Goal: Complete application form: Complete application form

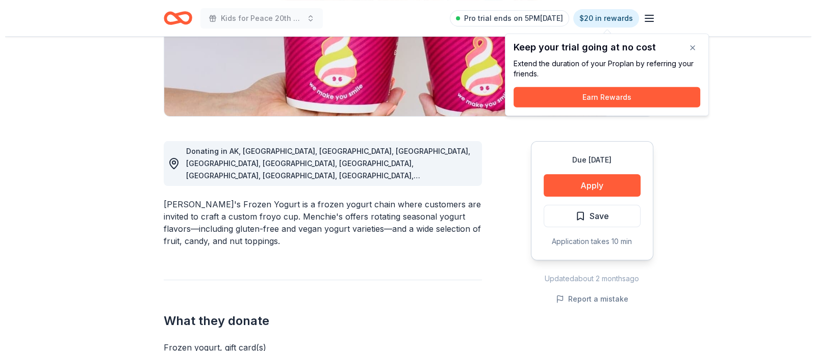
scroll to position [203, 0]
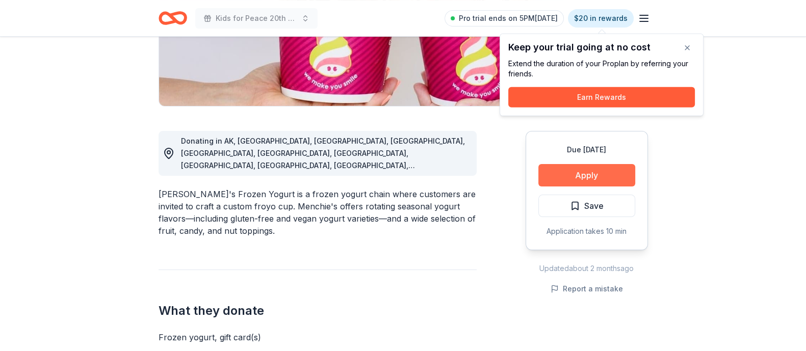
click at [597, 176] on button "Apply" at bounding box center [586, 175] width 97 height 22
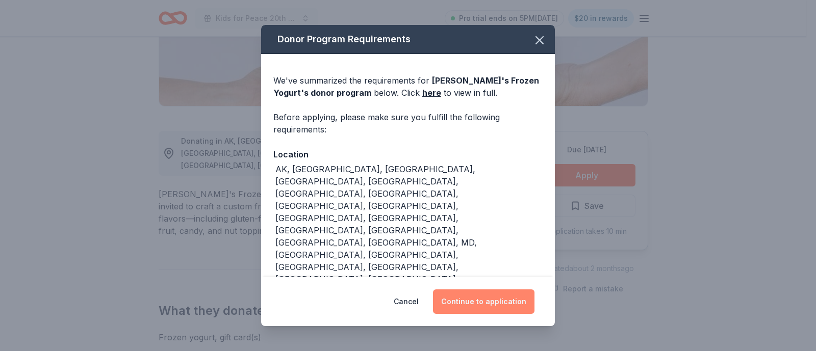
click at [473, 294] on button "Continue to application" at bounding box center [483, 302] width 101 height 24
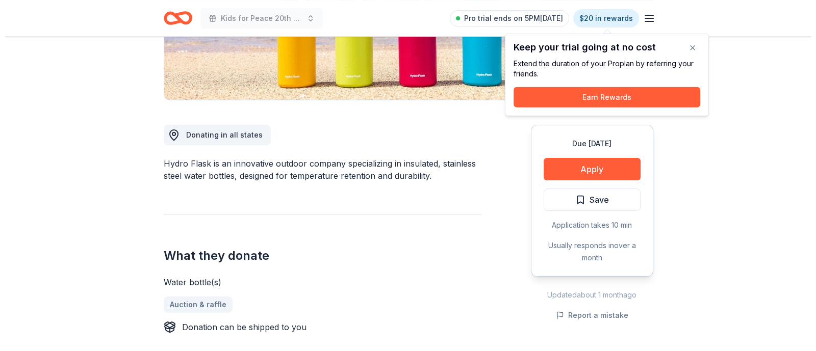
scroll to position [197, 0]
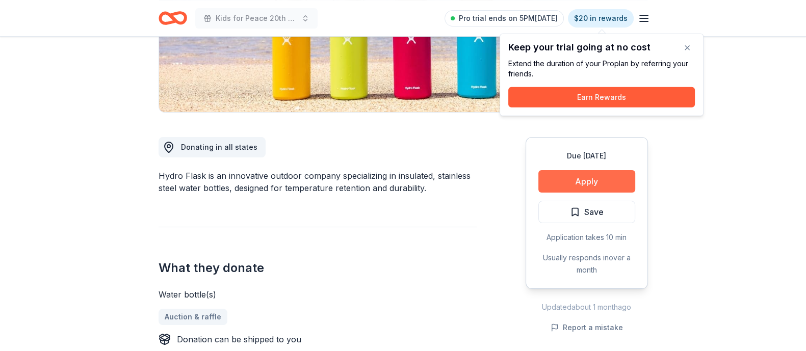
click at [594, 179] on button "Apply" at bounding box center [586, 181] width 97 height 22
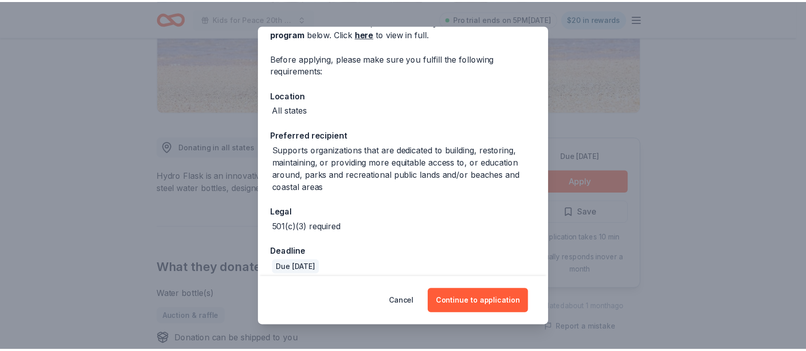
scroll to position [60, 0]
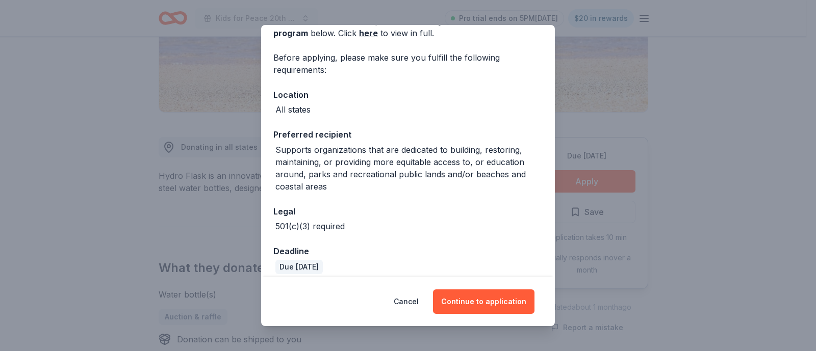
click at [441, 191] on div "Supports organizations that are dedicated to building, restoring, maintaining, …" at bounding box center [408, 168] width 267 height 49
click at [702, 147] on div "Donor Program Requirements We've summarized the requirements for Hydro Flask 's…" at bounding box center [408, 175] width 816 height 351
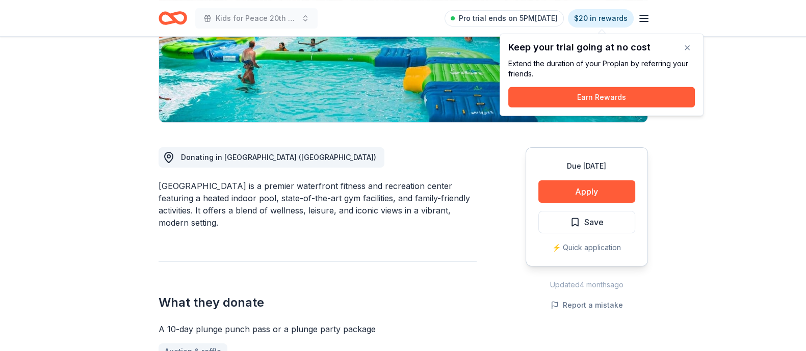
scroll to position [182, 0]
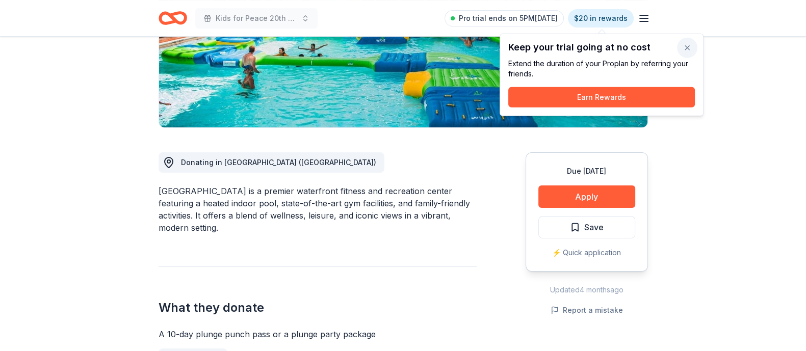
click at [689, 50] on button "button" at bounding box center [687, 48] width 20 height 20
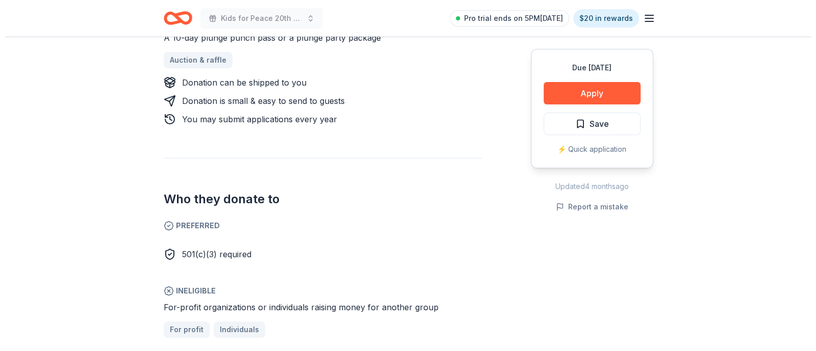
scroll to position [479, 0]
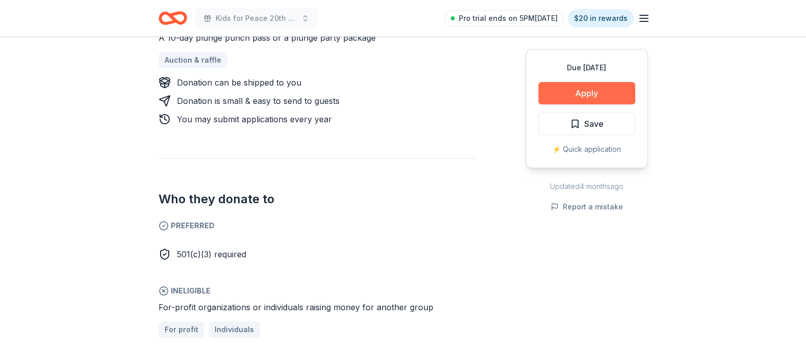
click at [602, 98] on button "Apply" at bounding box center [586, 93] width 97 height 22
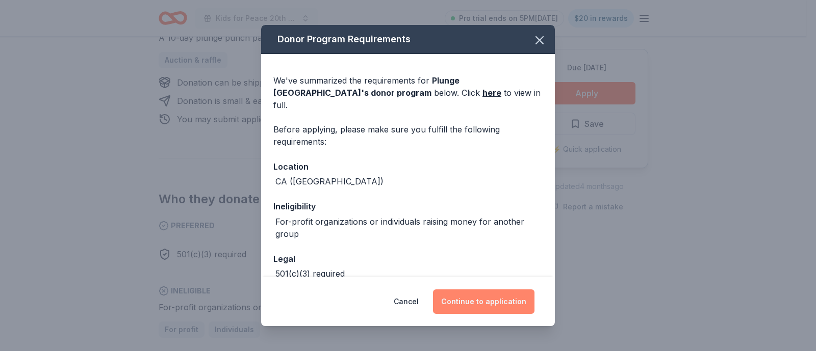
click at [506, 297] on button "Continue to application" at bounding box center [483, 302] width 101 height 24
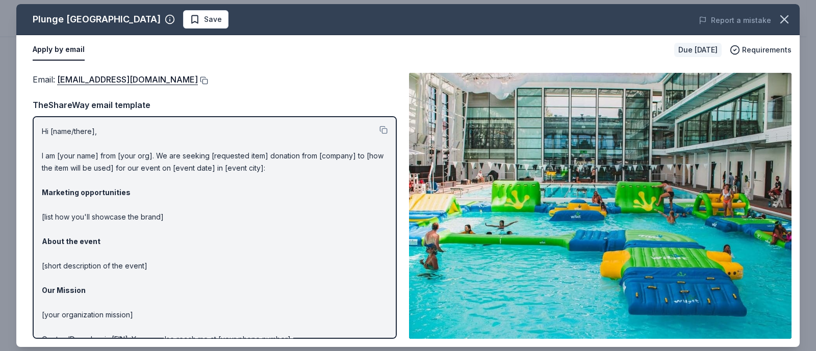
click at [198, 82] on button at bounding box center [203, 80] width 10 height 8
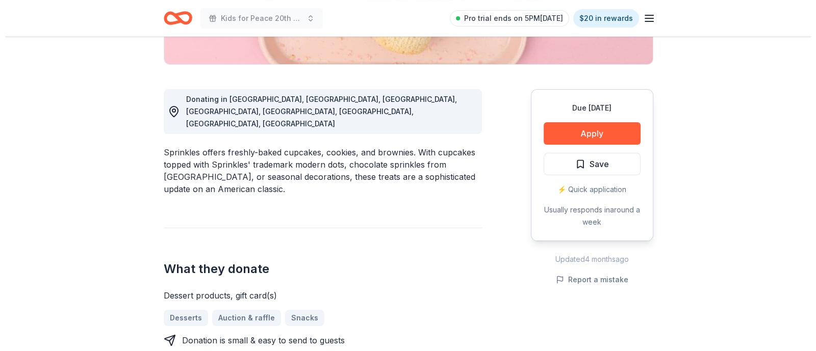
scroll to position [246, 0]
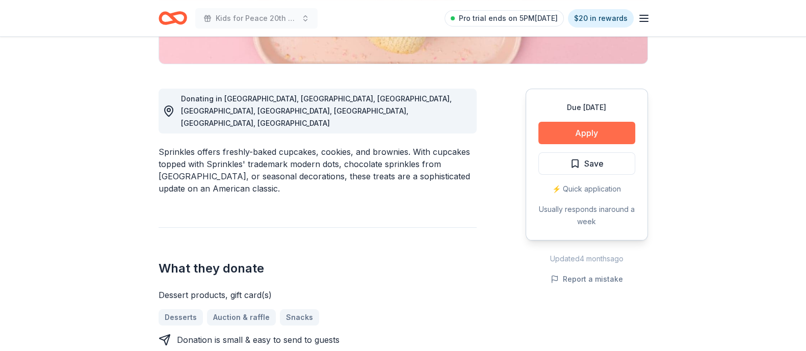
click at [618, 131] on button "Apply" at bounding box center [586, 133] width 97 height 22
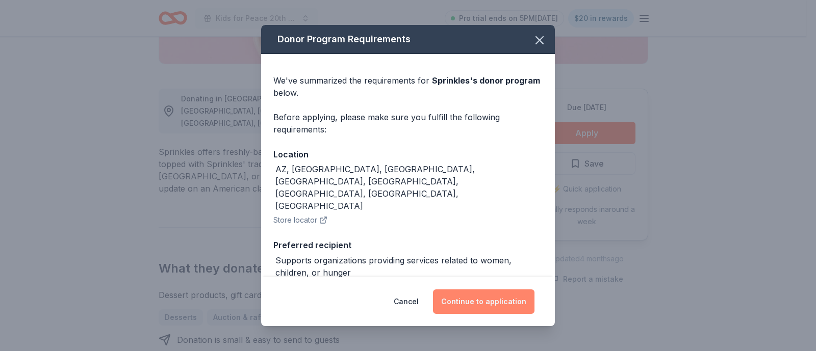
click at [489, 298] on button "Continue to application" at bounding box center [483, 302] width 101 height 24
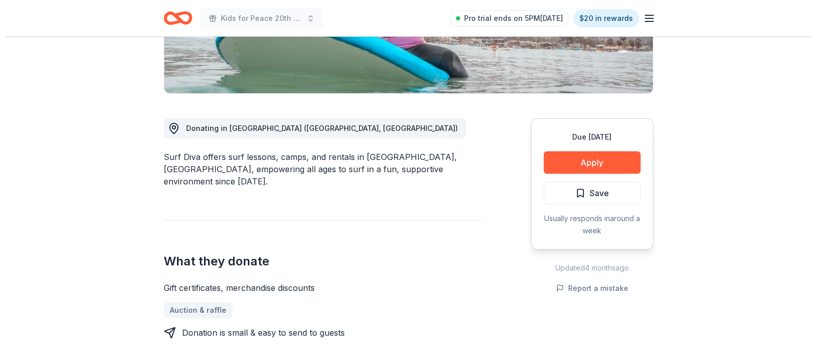
scroll to position [222, 0]
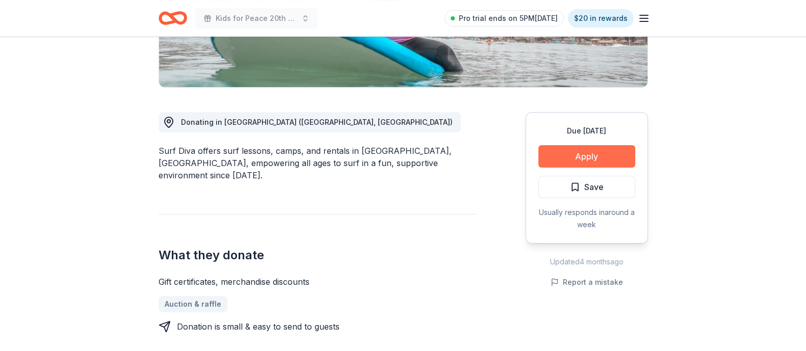
click at [601, 154] on button "Apply" at bounding box center [586, 156] width 97 height 22
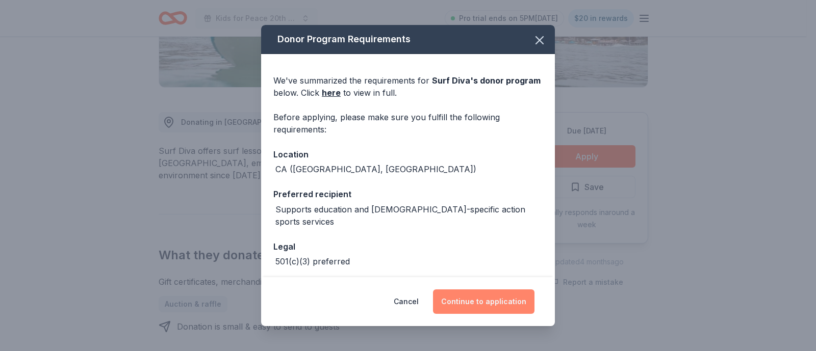
click at [505, 298] on button "Continue to application" at bounding box center [483, 302] width 101 height 24
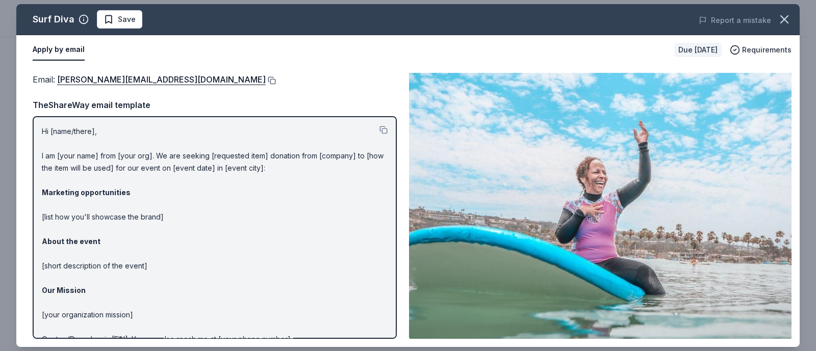
click at [266, 78] on button at bounding box center [271, 80] width 10 height 8
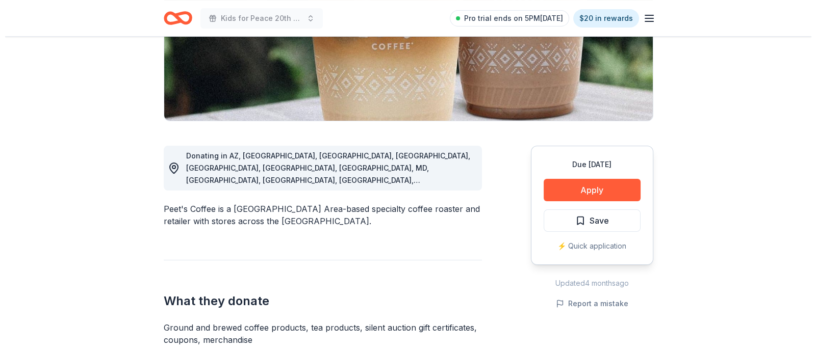
scroll to position [187, 0]
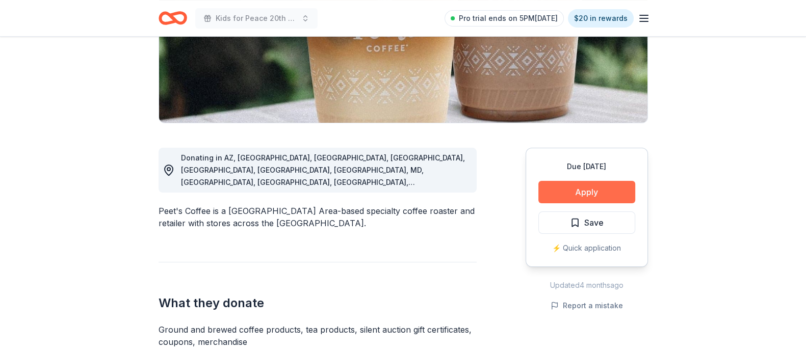
click at [586, 197] on button "Apply" at bounding box center [586, 192] width 97 height 22
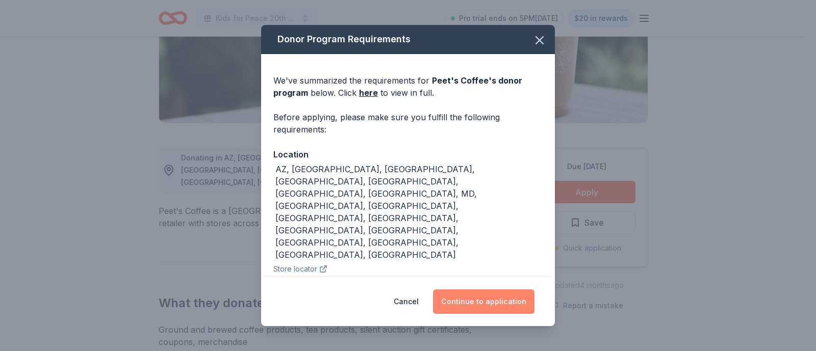
click at [477, 309] on button "Continue to application" at bounding box center [483, 302] width 101 height 24
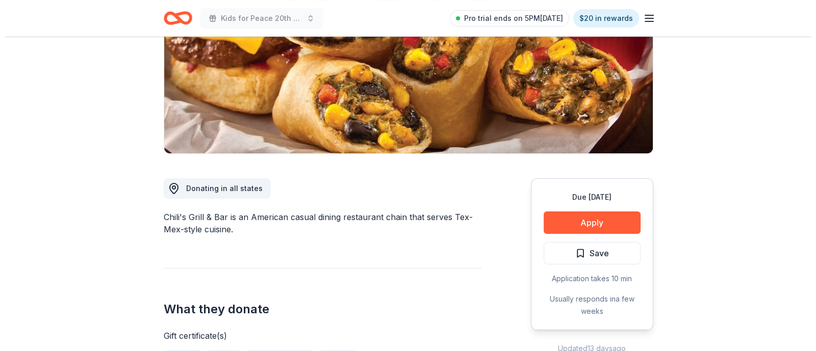
scroll to position [149, 0]
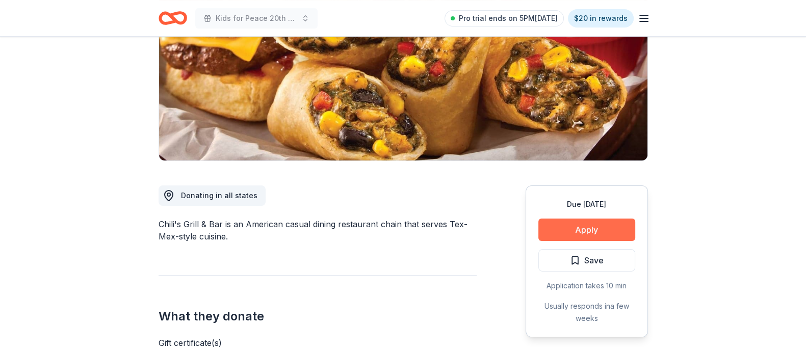
click at [614, 222] on button "Apply" at bounding box center [586, 230] width 97 height 22
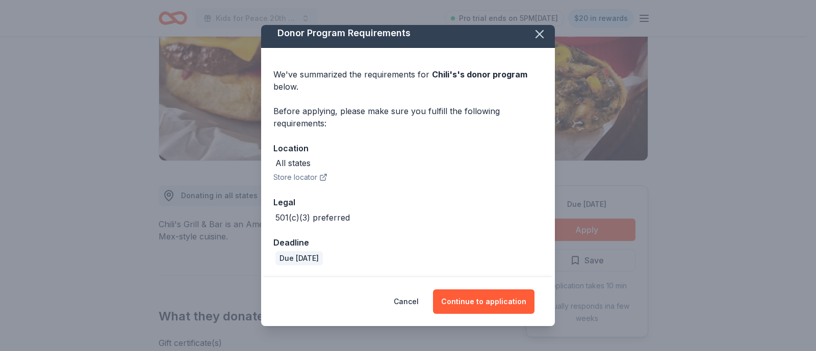
scroll to position [0, 0]
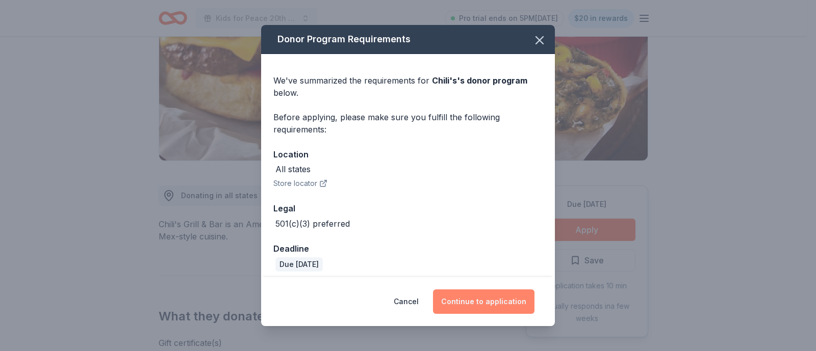
click at [470, 301] on button "Continue to application" at bounding box center [483, 302] width 101 height 24
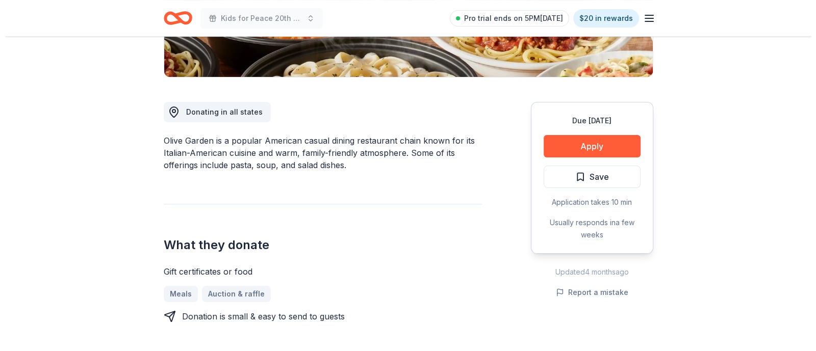
scroll to position [233, 0]
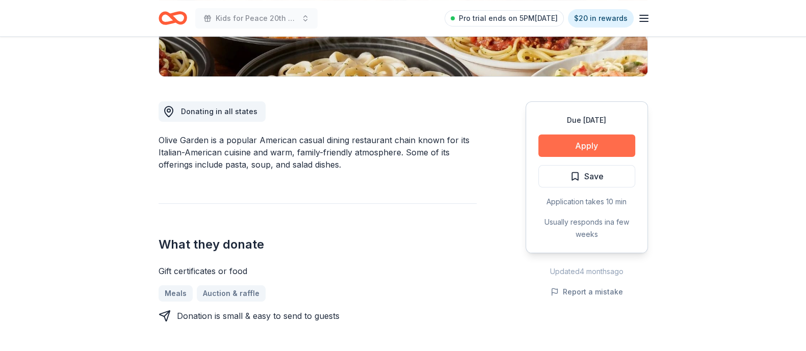
click at [597, 151] on button "Apply" at bounding box center [586, 146] width 97 height 22
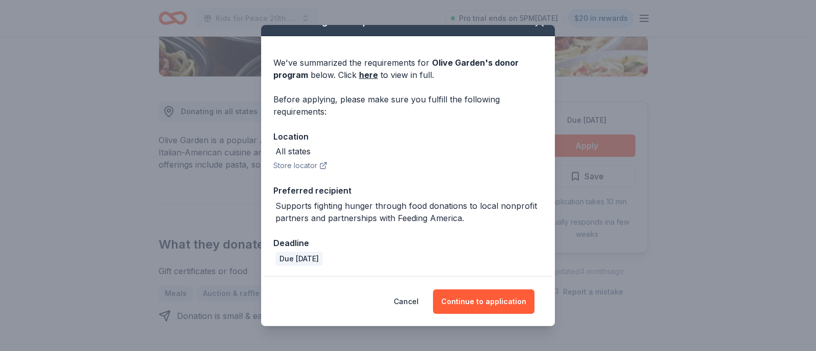
scroll to position [17, 0]
click at [489, 297] on button "Continue to application" at bounding box center [483, 302] width 101 height 24
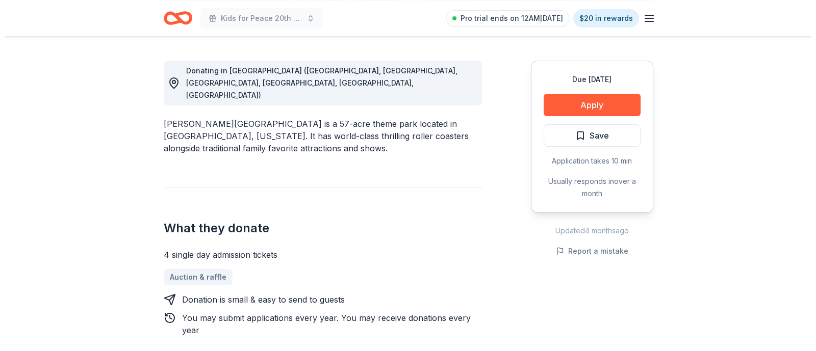
scroll to position [233, 0]
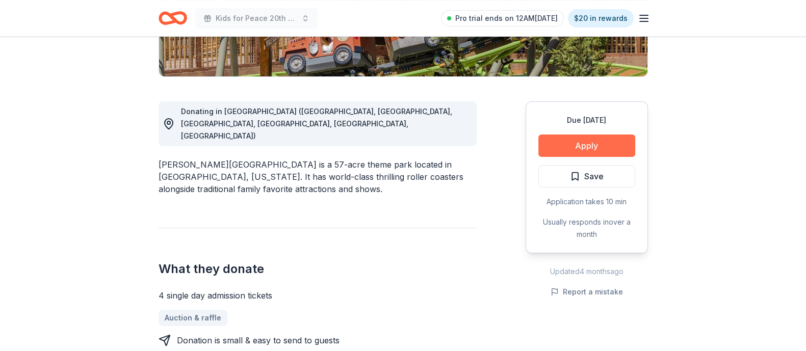
click at [575, 147] on button "Apply" at bounding box center [586, 146] width 97 height 22
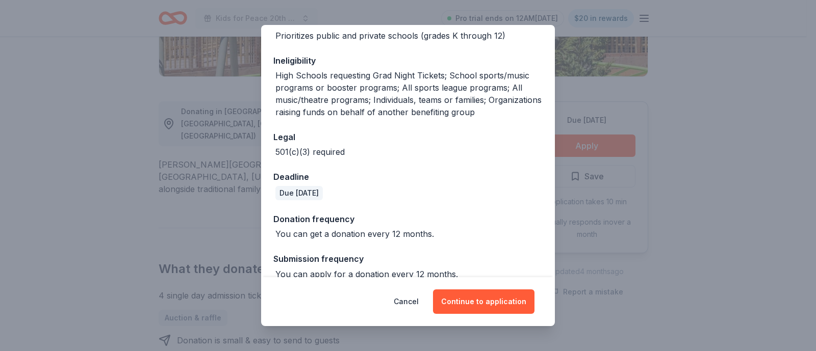
scroll to position [200, 0]
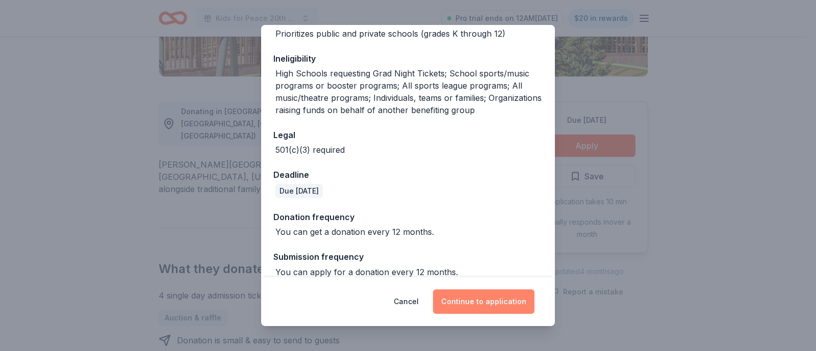
click at [492, 303] on button "Continue to application" at bounding box center [483, 302] width 101 height 24
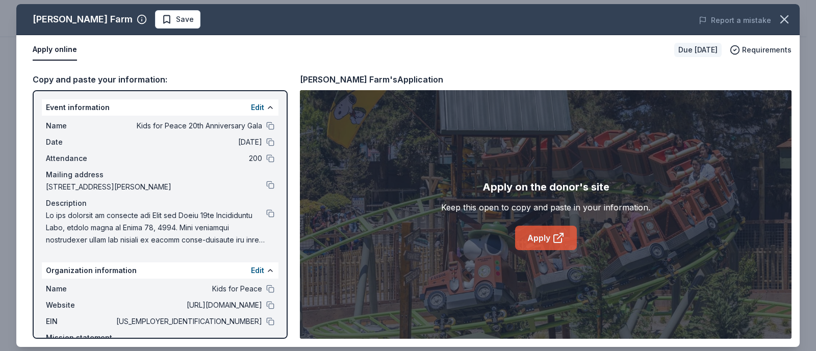
click at [541, 238] on link "Apply" at bounding box center [546, 238] width 62 height 24
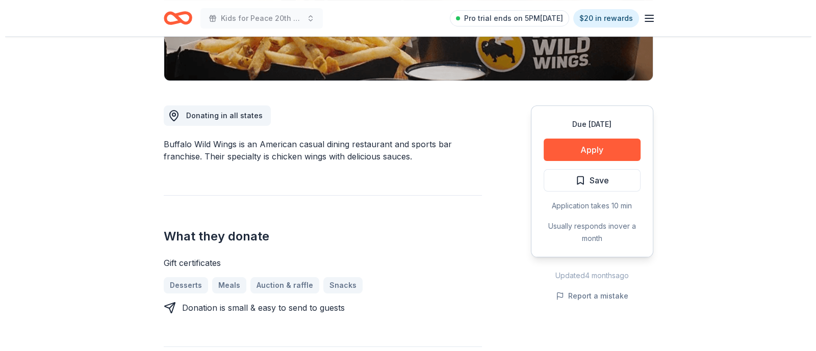
scroll to position [230, 0]
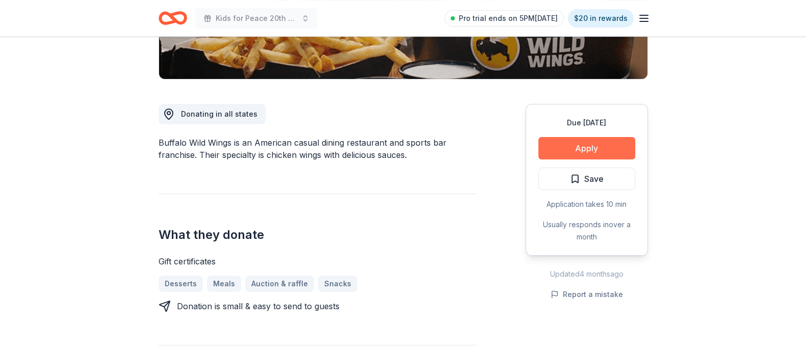
click at [545, 151] on button "Apply" at bounding box center [586, 148] width 97 height 22
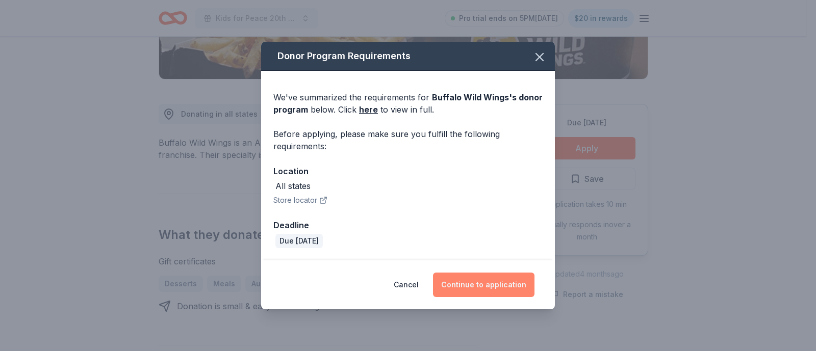
click at [473, 284] on button "Continue to application" at bounding box center [483, 285] width 101 height 24
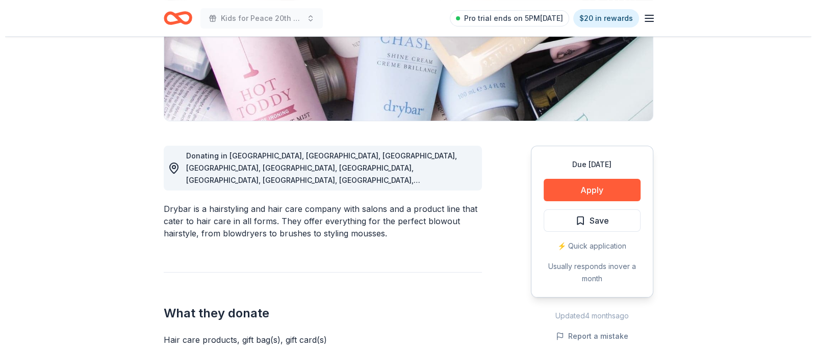
scroll to position [183, 0]
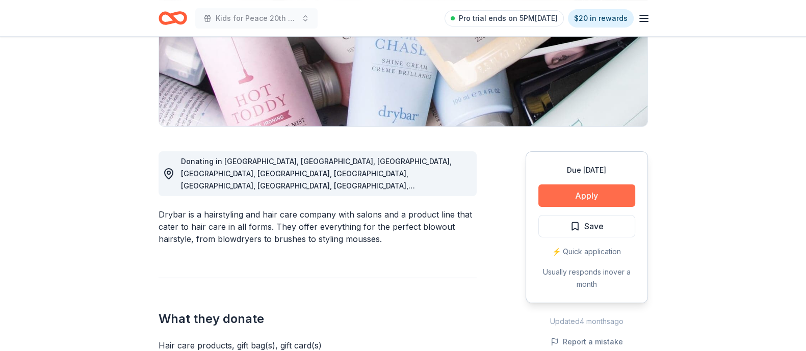
click at [604, 200] on button "Apply" at bounding box center [586, 196] width 97 height 22
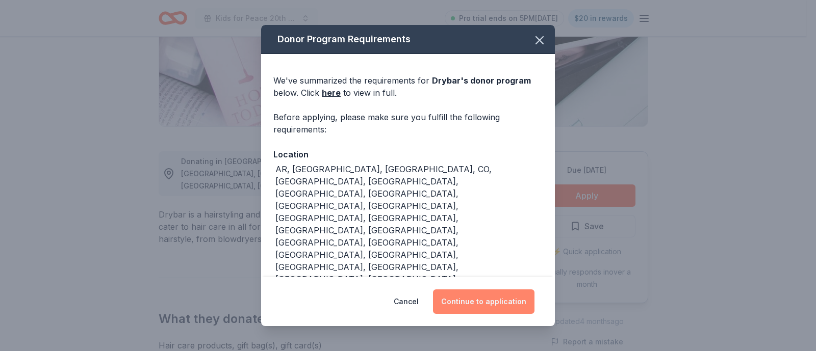
click at [492, 305] on button "Continue to application" at bounding box center [483, 302] width 101 height 24
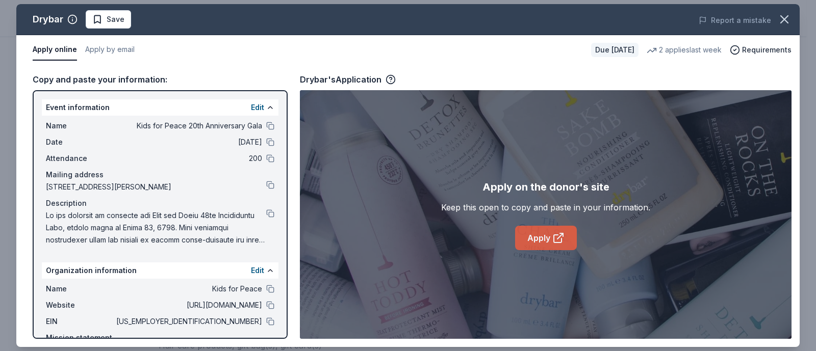
click at [536, 242] on link "Apply" at bounding box center [546, 238] width 62 height 24
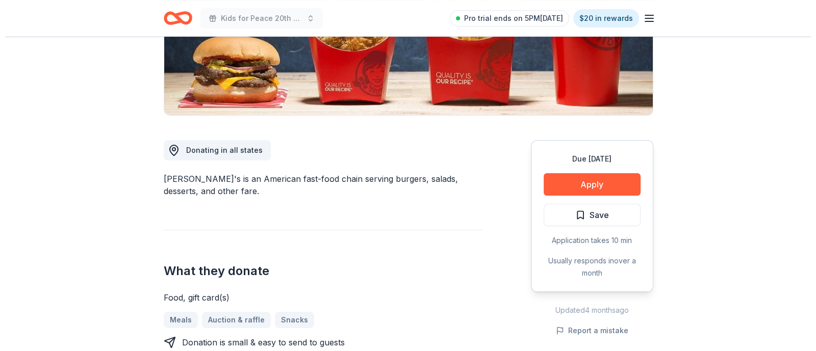
scroll to position [195, 0]
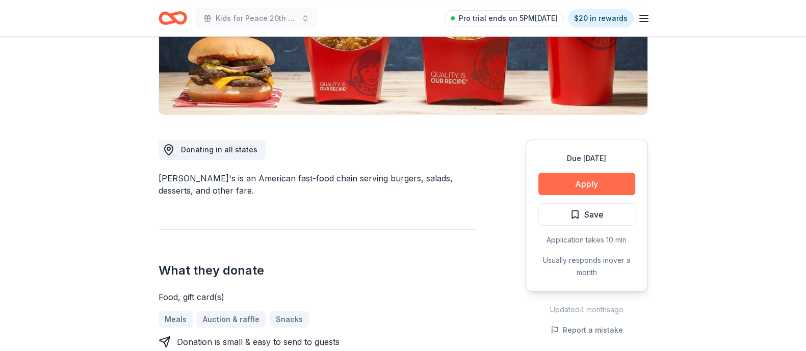
click at [618, 177] on button "Apply" at bounding box center [586, 184] width 97 height 22
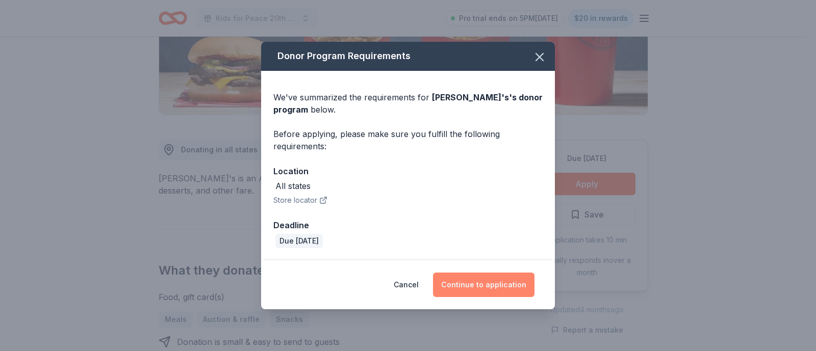
click at [480, 293] on button "Continue to application" at bounding box center [483, 285] width 101 height 24
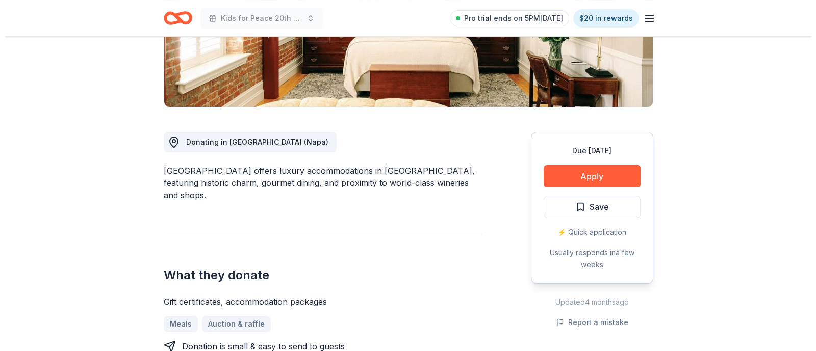
scroll to position [198, 0]
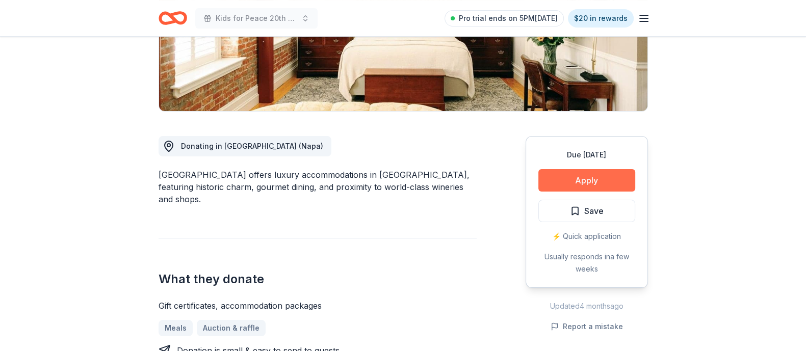
click at [609, 179] on button "Apply" at bounding box center [586, 180] width 97 height 22
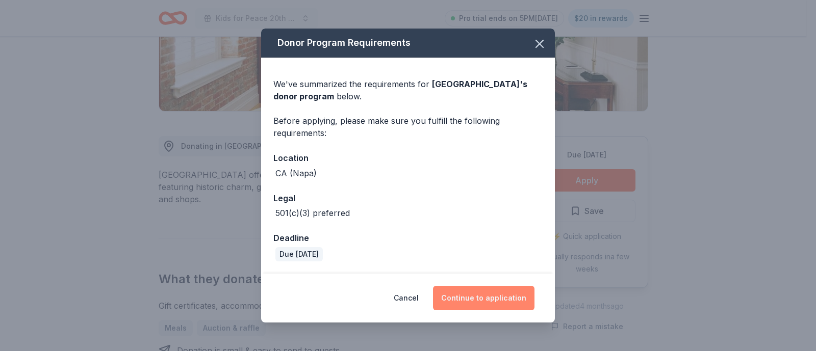
click at [474, 294] on button "Continue to application" at bounding box center [483, 298] width 101 height 24
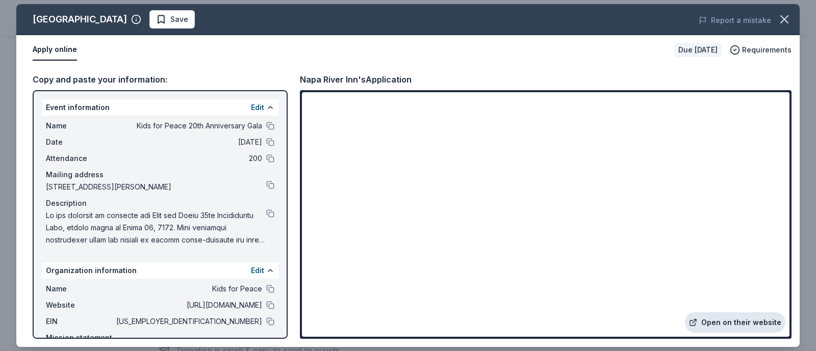
click at [743, 322] on link "Open on their website" at bounding box center [735, 322] width 100 height 20
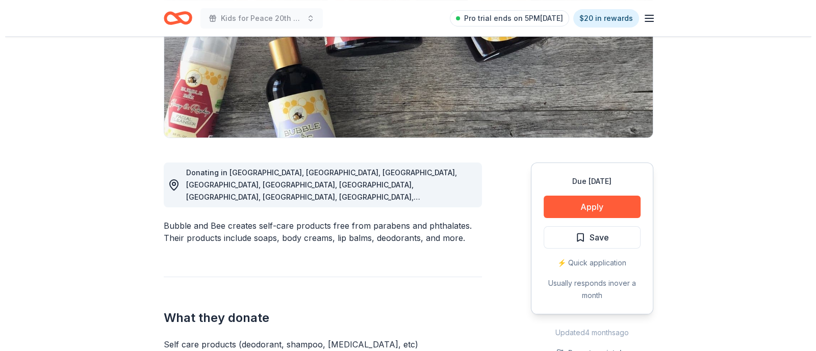
scroll to position [171, 0]
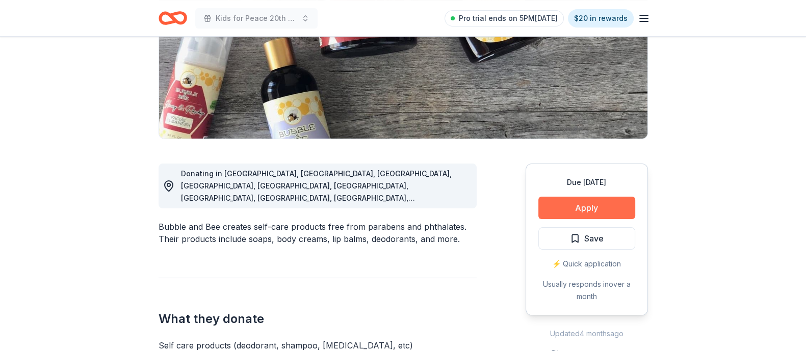
click at [581, 212] on button "Apply" at bounding box center [586, 208] width 97 height 22
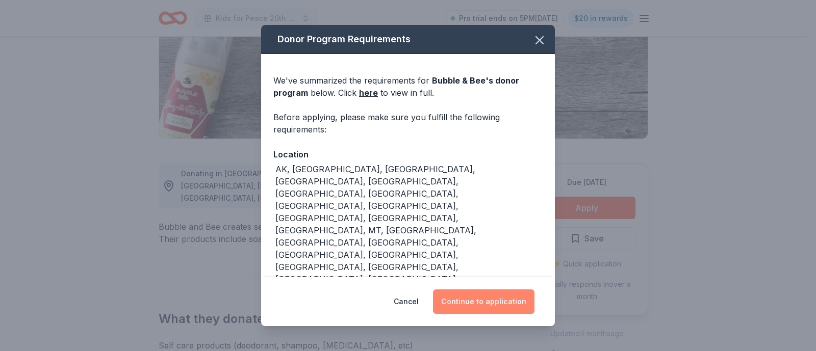
click at [487, 297] on button "Continue to application" at bounding box center [483, 302] width 101 height 24
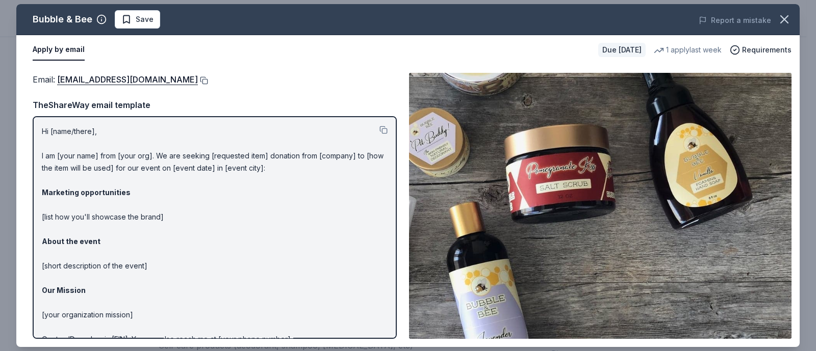
click at [198, 81] on button at bounding box center [203, 80] width 10 height 8
click at [198, 82] on button at bounding box center [203, 80] width 10 height 8
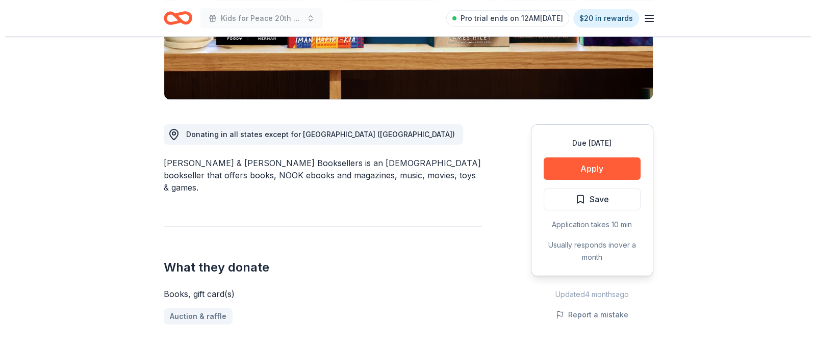
scroll to position [211, 0]
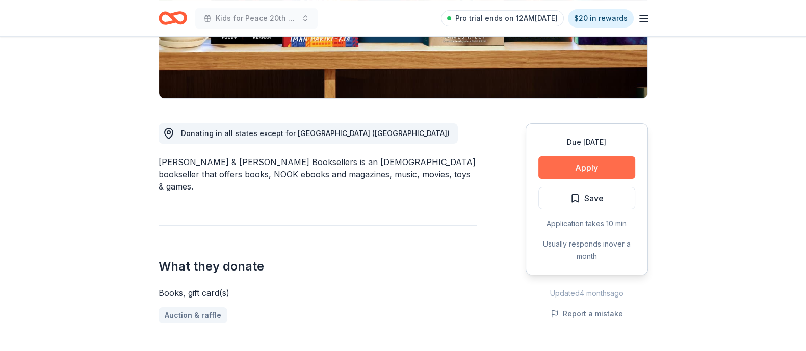
click at [568, 172] on button "Apply" at bounding box center [586, 167] width 97 height 22
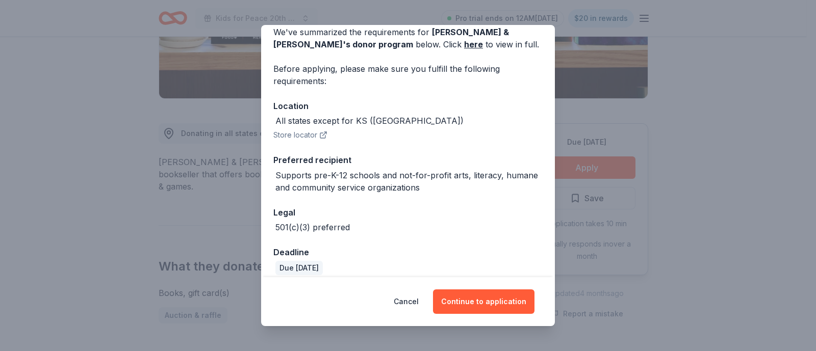
scroll to position [58, 0]
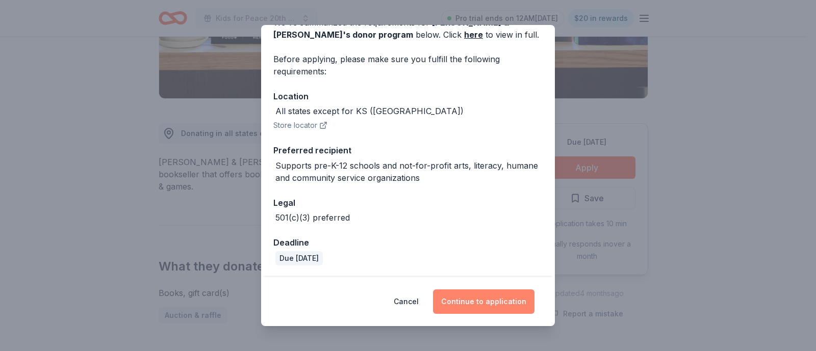
click at [474, 301] on button "Continue to application" at bounding box center [483, 302] width 101 height 24
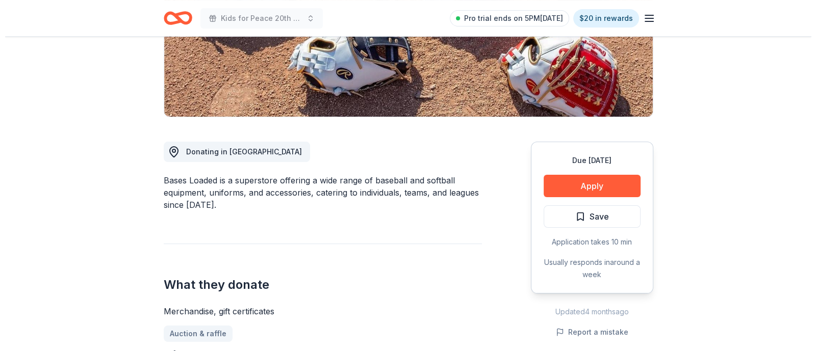
scroll to position [208, 0]
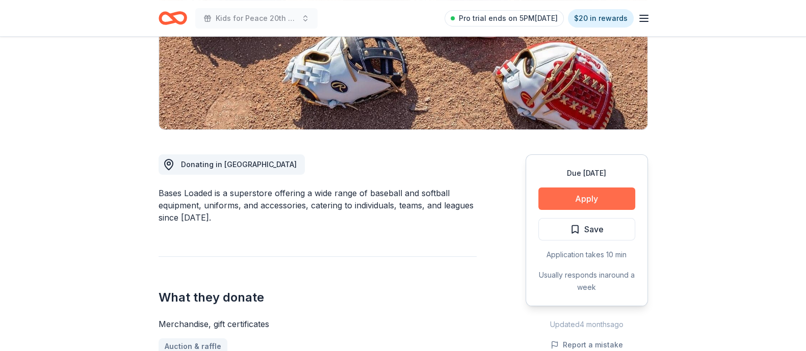
click at [557, 200] on button "Apply" at bounding box center [586, 199] width 97 height 22
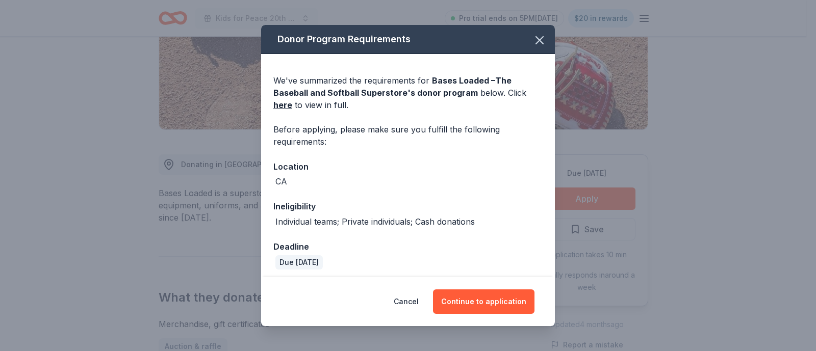
scroll to position [4, 0]
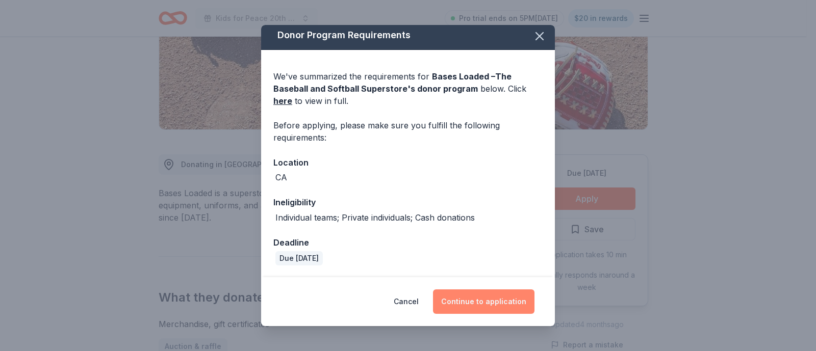
click at [483, 300] on button "Continue to application" at bounding box center [483, 302] width 101 height 24
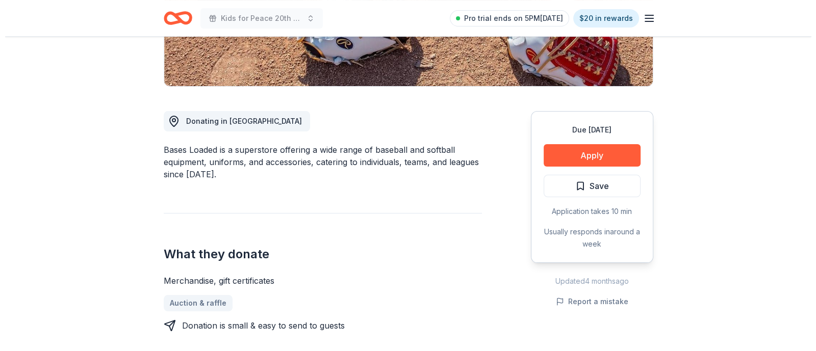
scroll to position [253, 0]
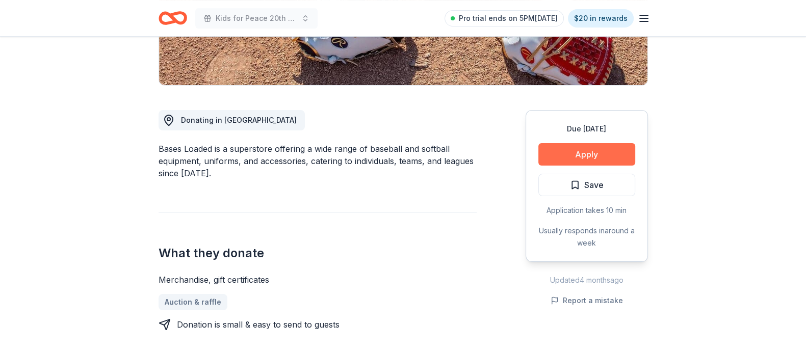
click at [588, 156] on button "Apply" at bounding box center [586, 154] width 97 height 22
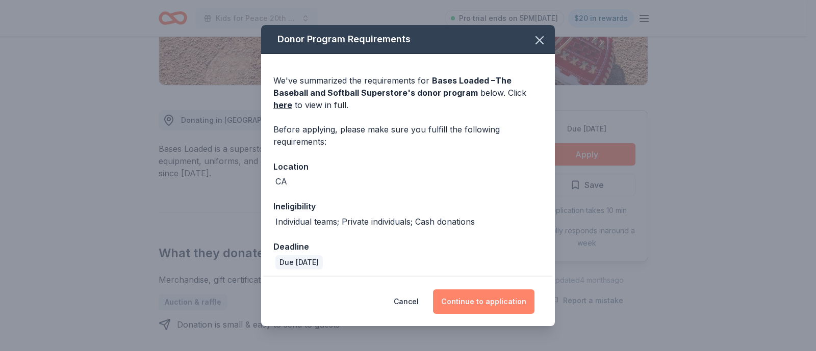
click at [476, 291] on button "Continue to application" at bounding box center [483, 302] width 101 height 24
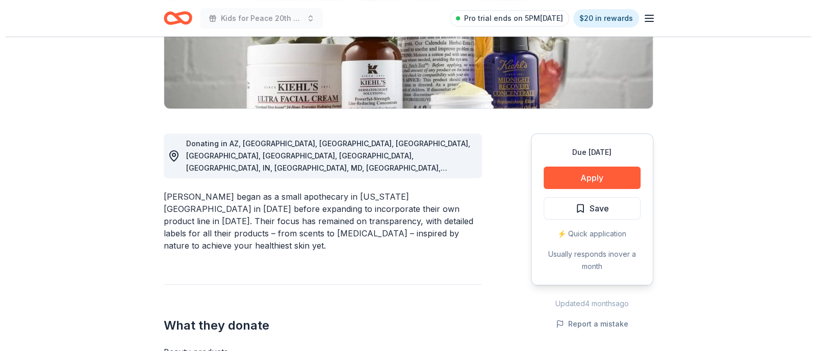
scroll to position [200, 0]
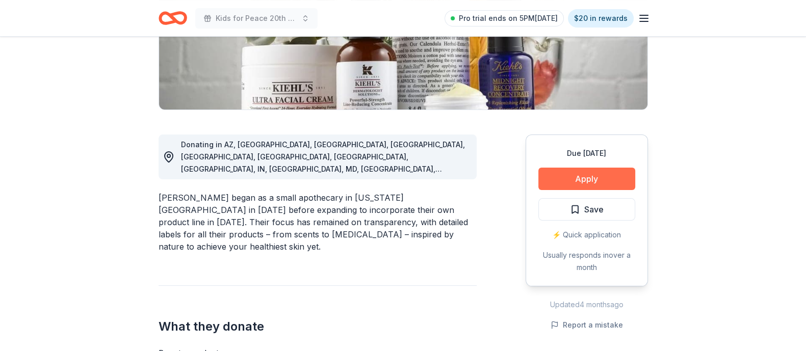
click at [624, 175] on button "Apply" at bounding box center [586, 179] width 97 height 22
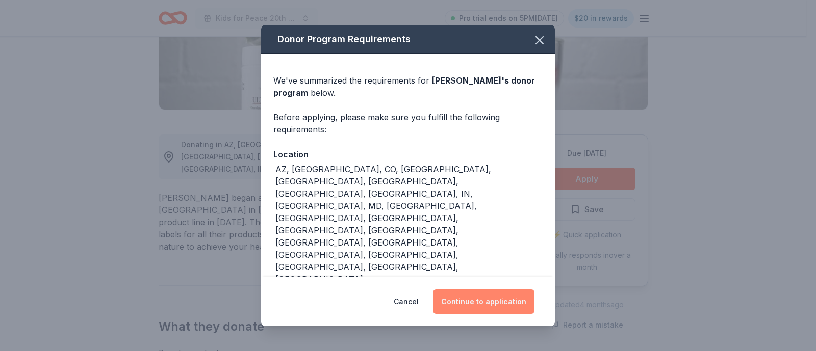
click at [483, 305] on button "Continue to application" at bounding box center [483, 302] width 101 height 24
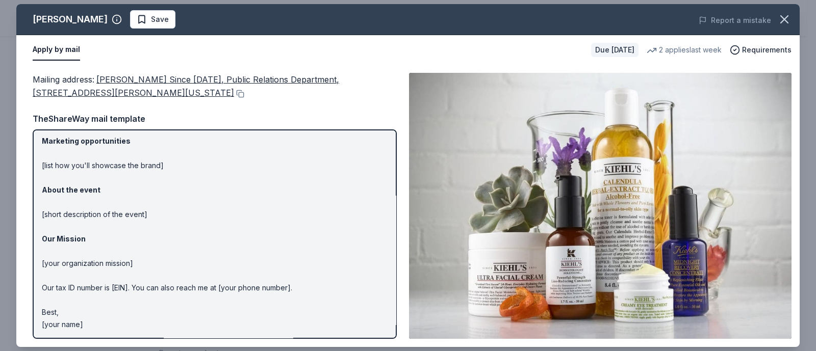
scroll to position [0, 0]
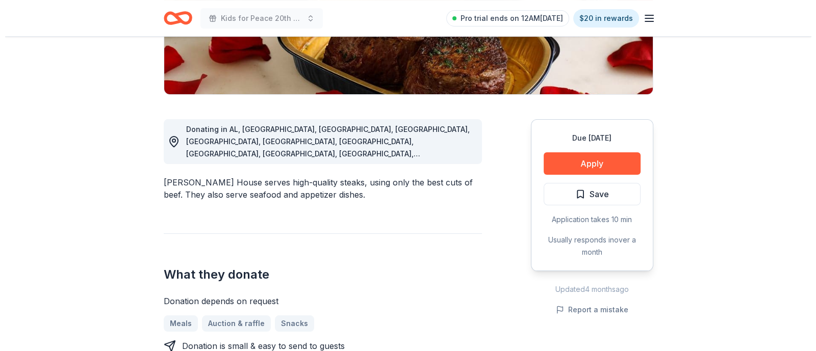
scroll to position [216, 0]
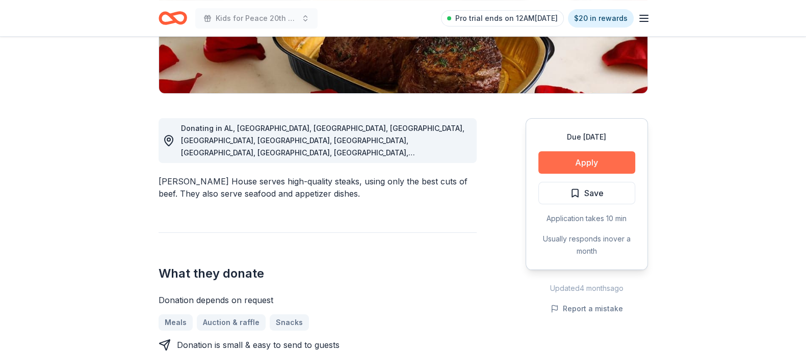
click at [573, 162] on button "Apply" at bounding box center [586, 162] width 97 height 22
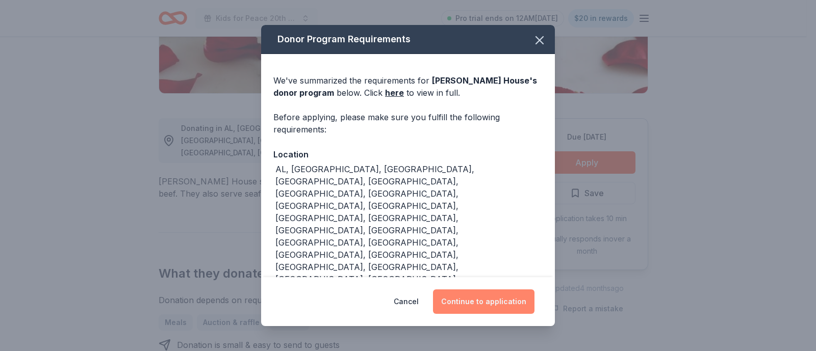
click at [474, 299] on button "Continue to application" at bounding box center [483, 302] width 101 height 24
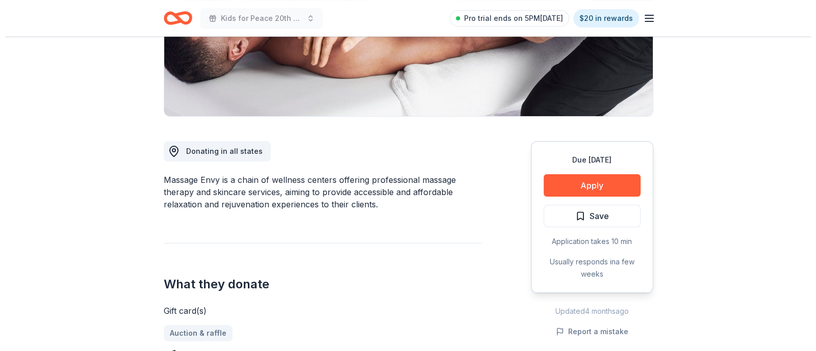
scroll to position [199, 0]
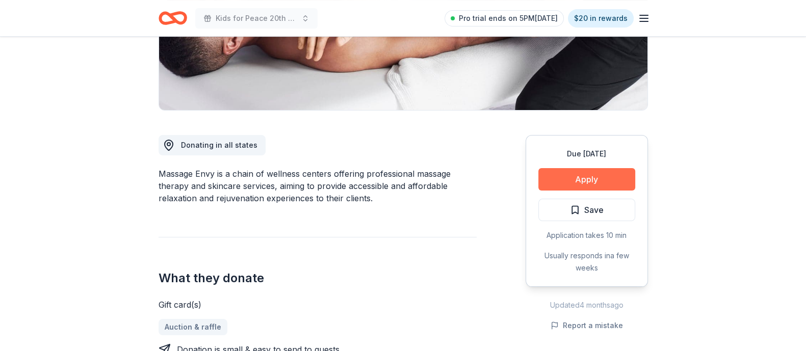
click at [584, 184] on button "Apply" at bounding box center [586, 179] width 97 height 22
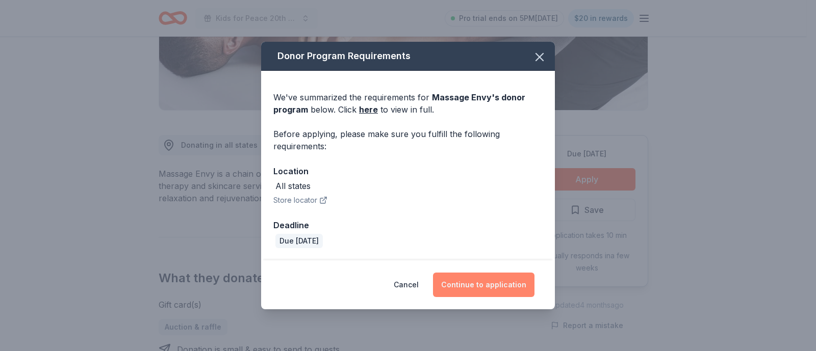
click at [485, 281] on button "Continue to application" at bounding box center [483, 285] width 101 height 24
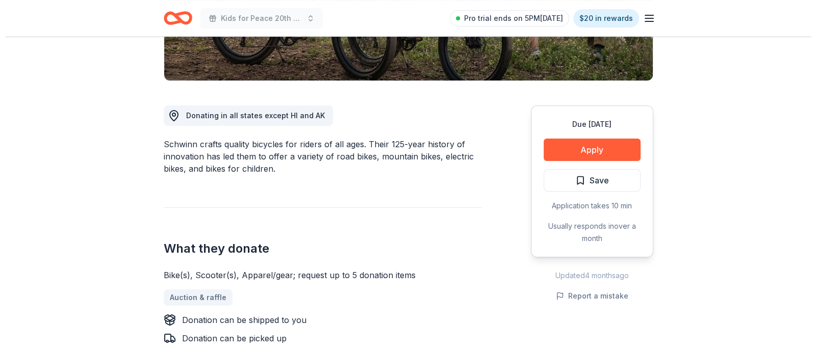
scroll to position [240, 0]
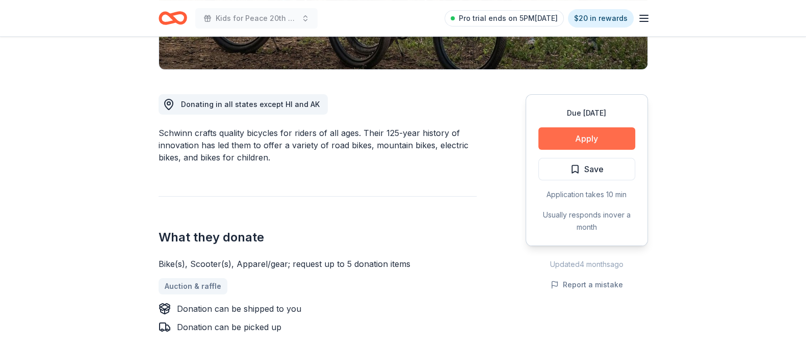
click at [607, 139] on button "Apply" at bounding box center [586, 138] width 97 height 22
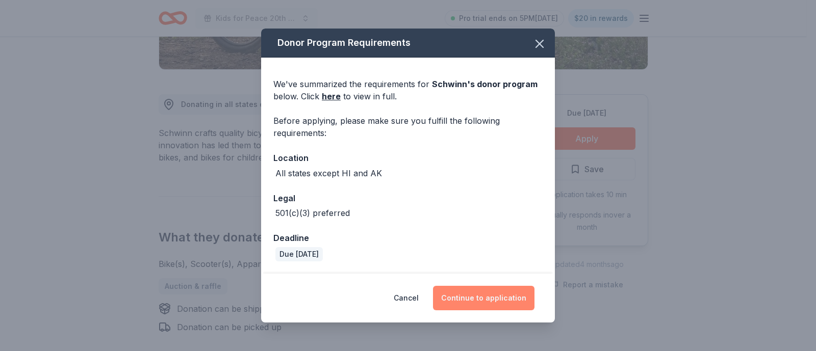
click at [482, 293] on button "Continue to application" at bounding box center [483, 298] width 101 height 24
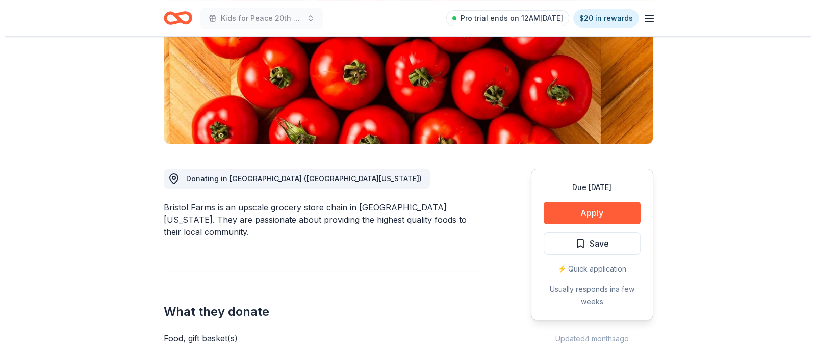
scroll to position [229, 0]
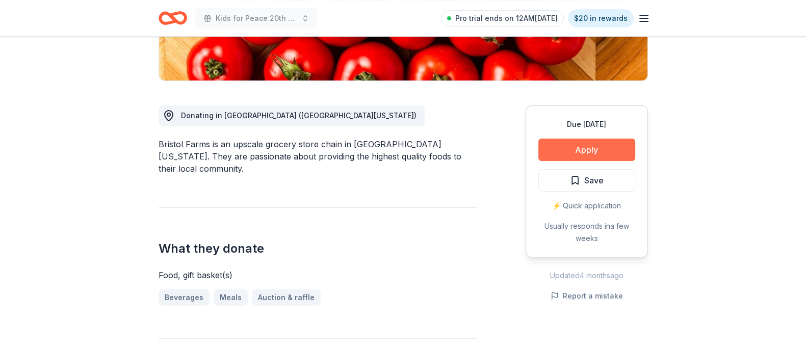
click at [584, 150] on button "Apply" at bounding box center [586, 150] width 97 height 22
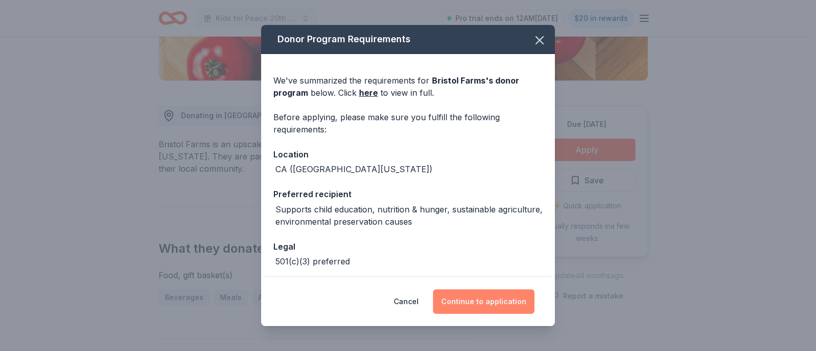
click at [492, 307] on button "Continue to application" at bounding box center [483, 302] width 101 height 24
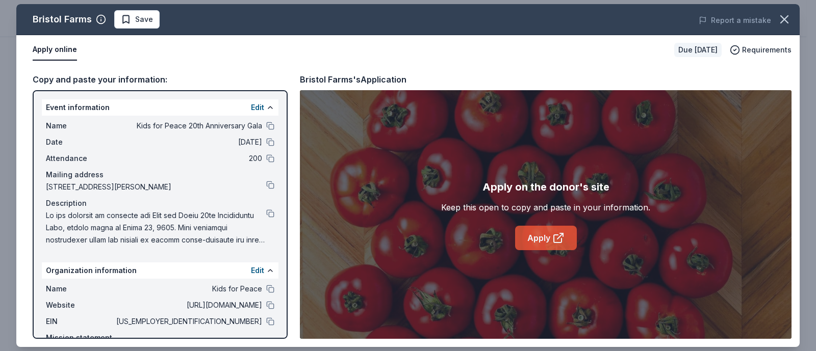
click at [542, 242] on link "Apply" at bounding box center [546, 238] width 62 height 24
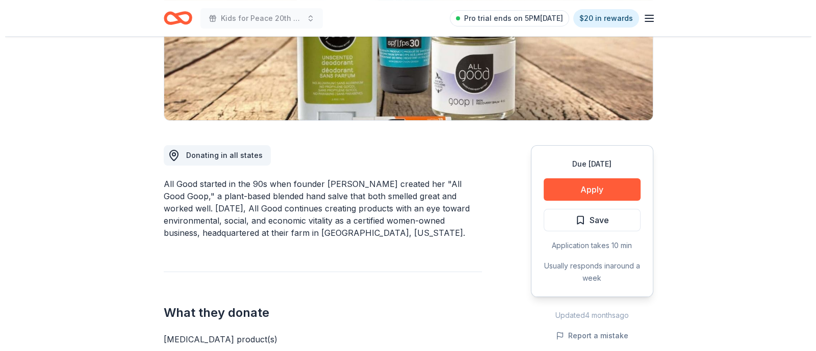
scroll to position [187, 0]
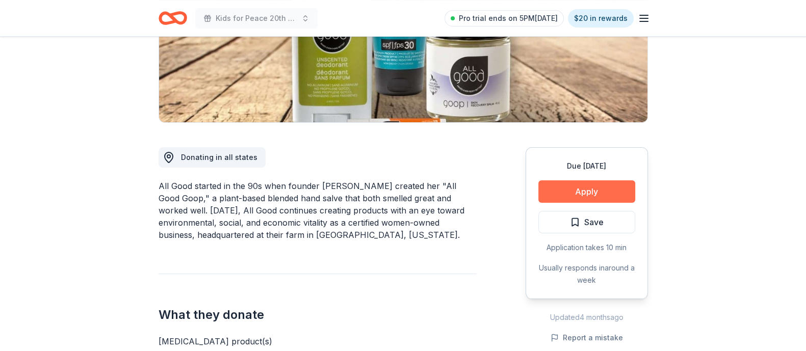
click at [617, 192] on button "Apply" at bounding box center [586, 191] width 97 height 22
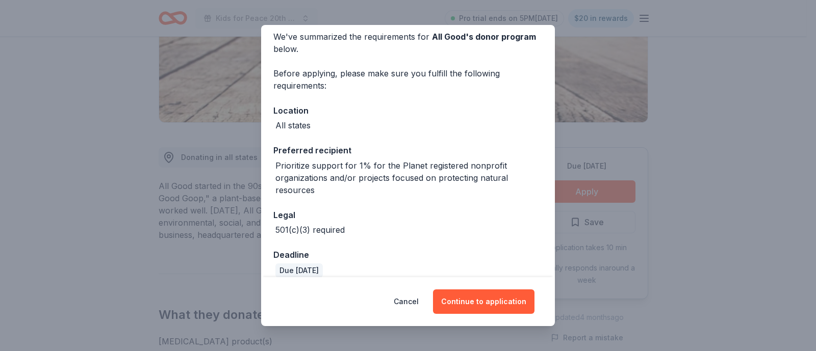
scroll to position [56, 0]
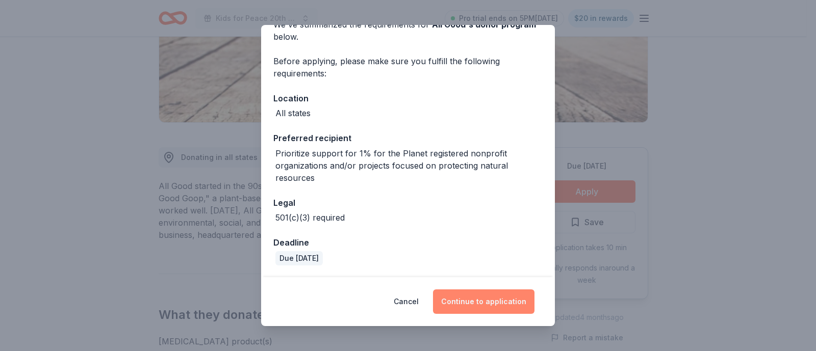
click at [483, 304] on button "Continue to application" at bounding box center [483, 302] width 101 height 24
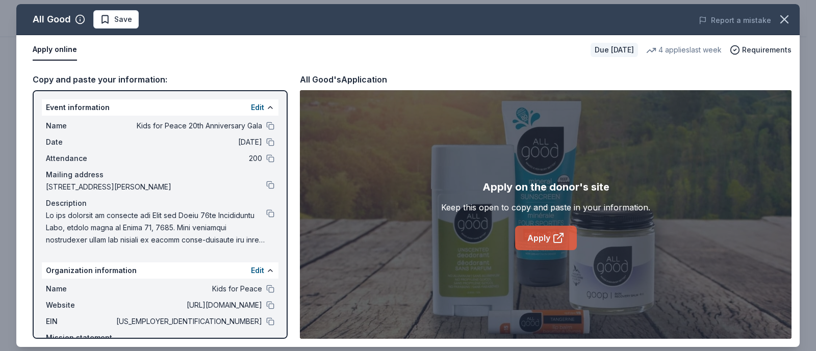
click at [543, 244] on link "Apply" at bounding box center [546, 238] width 62 height 24
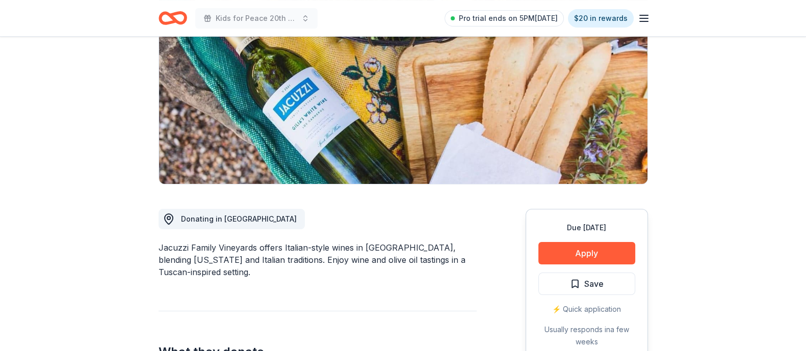
scroll to position [129, 0]
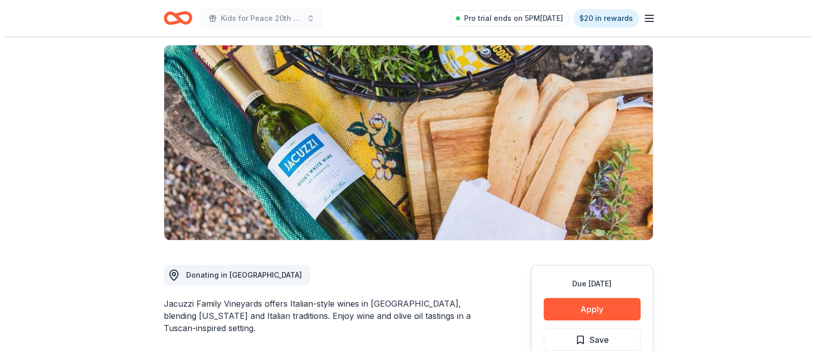
scroll to position [67, 0]
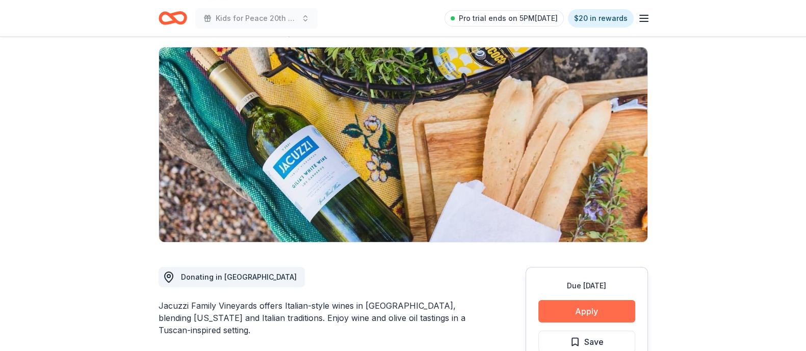
click at [604, 309] on button "Apply" at bounding box center [586, 311] width 97 height 22
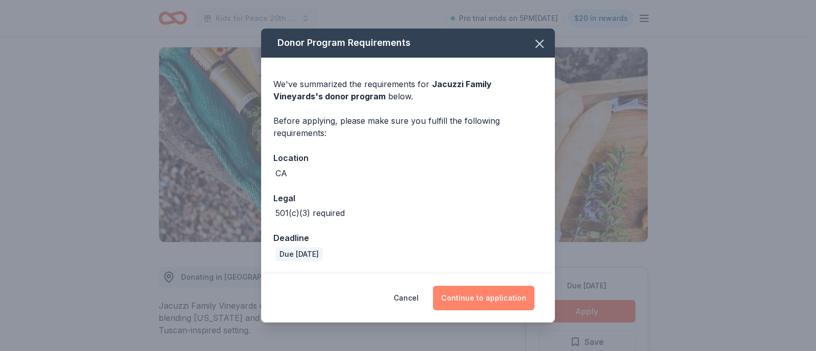
click at [473, 298] on button "Continue to application" at bounding box center [483, 298] width 101 height 24
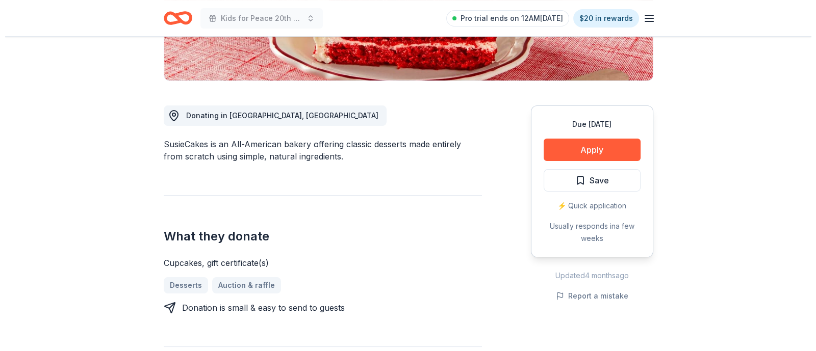
scroll to position [180, 0]
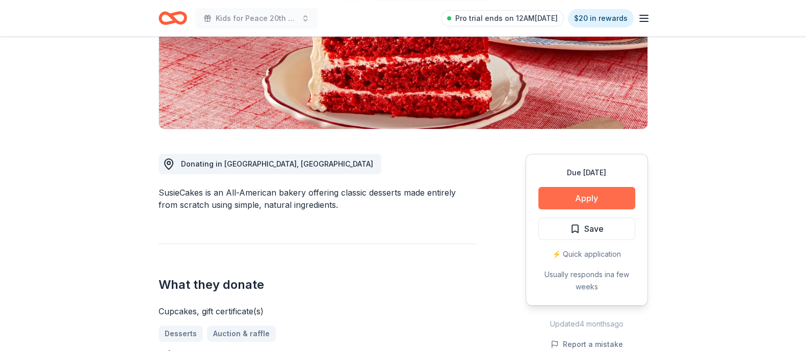
click at [560, 200] on button "Apply" at bounding box center [586, 198] width 97 height 22
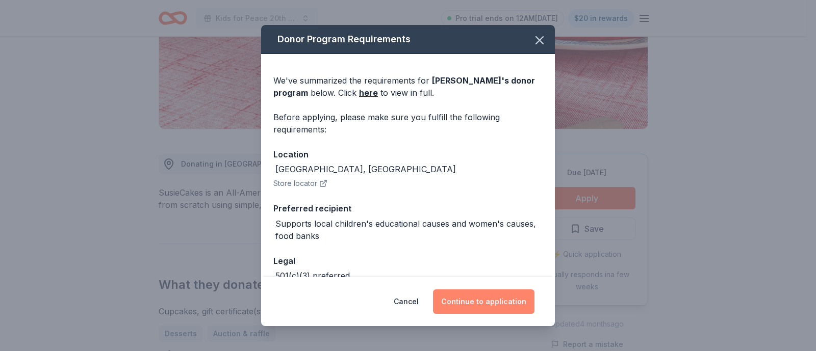
click at [493, 305] on button "Continue to application" at bounding box center [483, 302] width 101 height 24
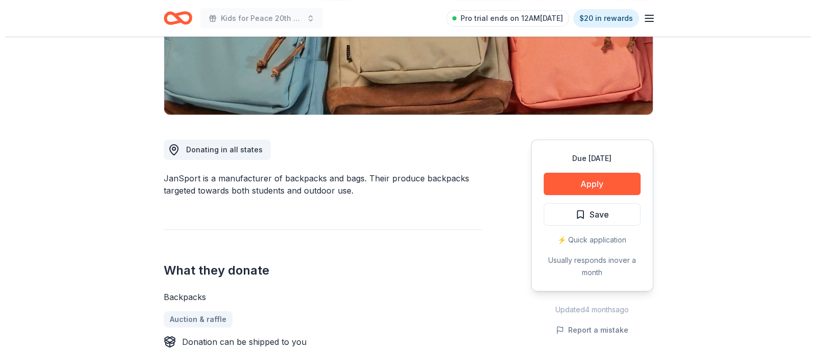
scroll to position [158, 0]
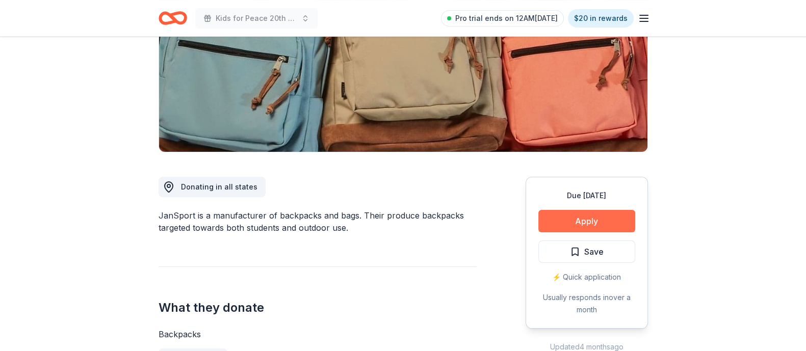
click at [584, 218] on button "Apply" at bounding box center [586, 221] width 97 height 22
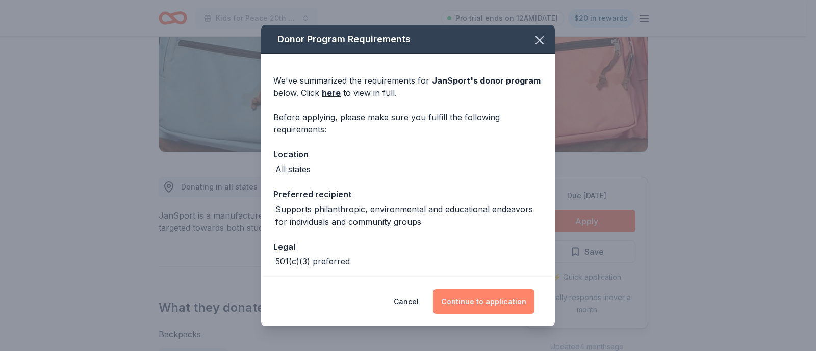
click at [480, 296] on button "Continue to application" at bounding box center [483, 302] width 101 height 24
